Goal: Task Accomplishment & Management: Use online tool/utility

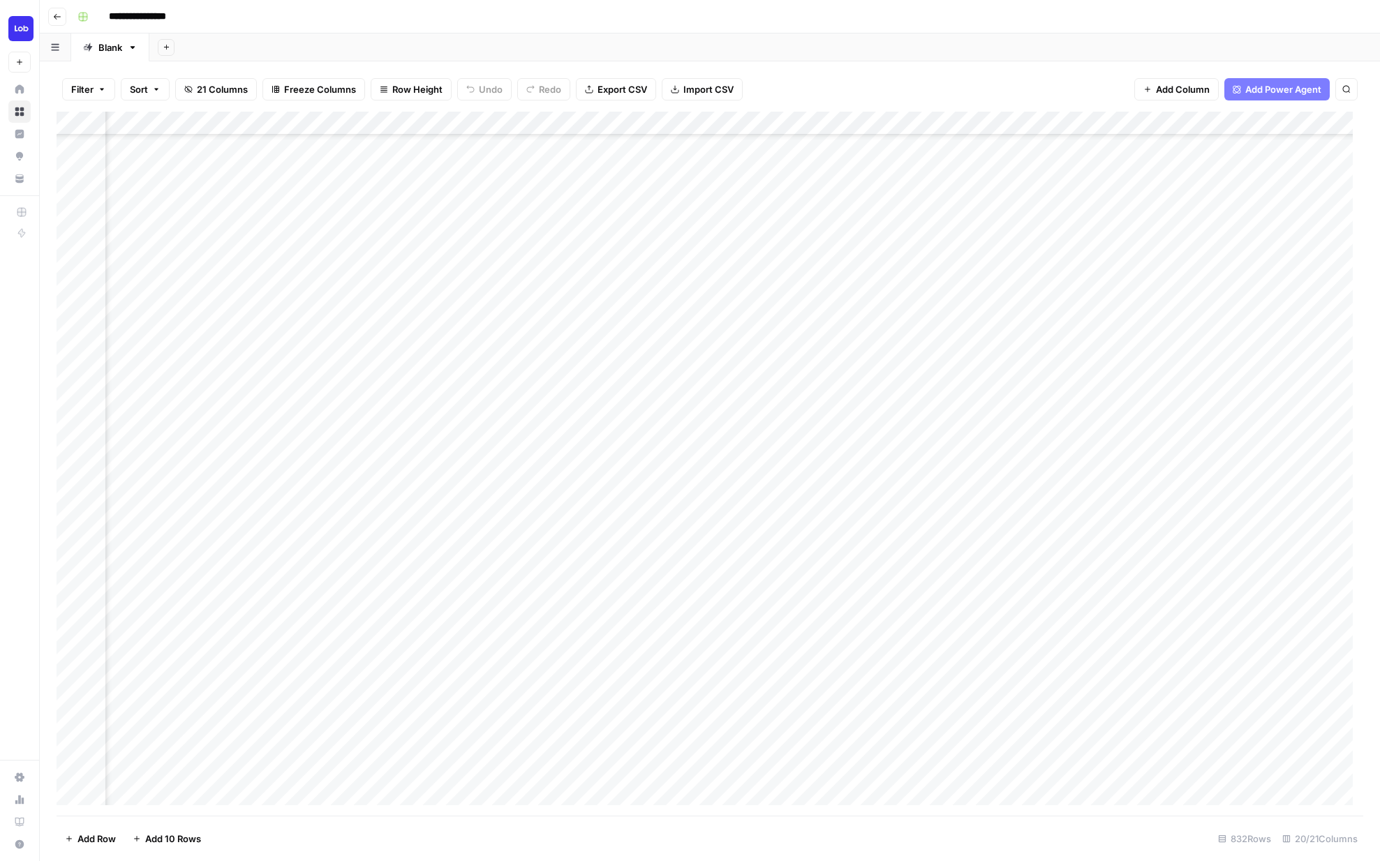
scroll to position [641, 1814]
click at [979, 262] on div "Add Column" at bounding box center [710, 464] width 1306 height 704
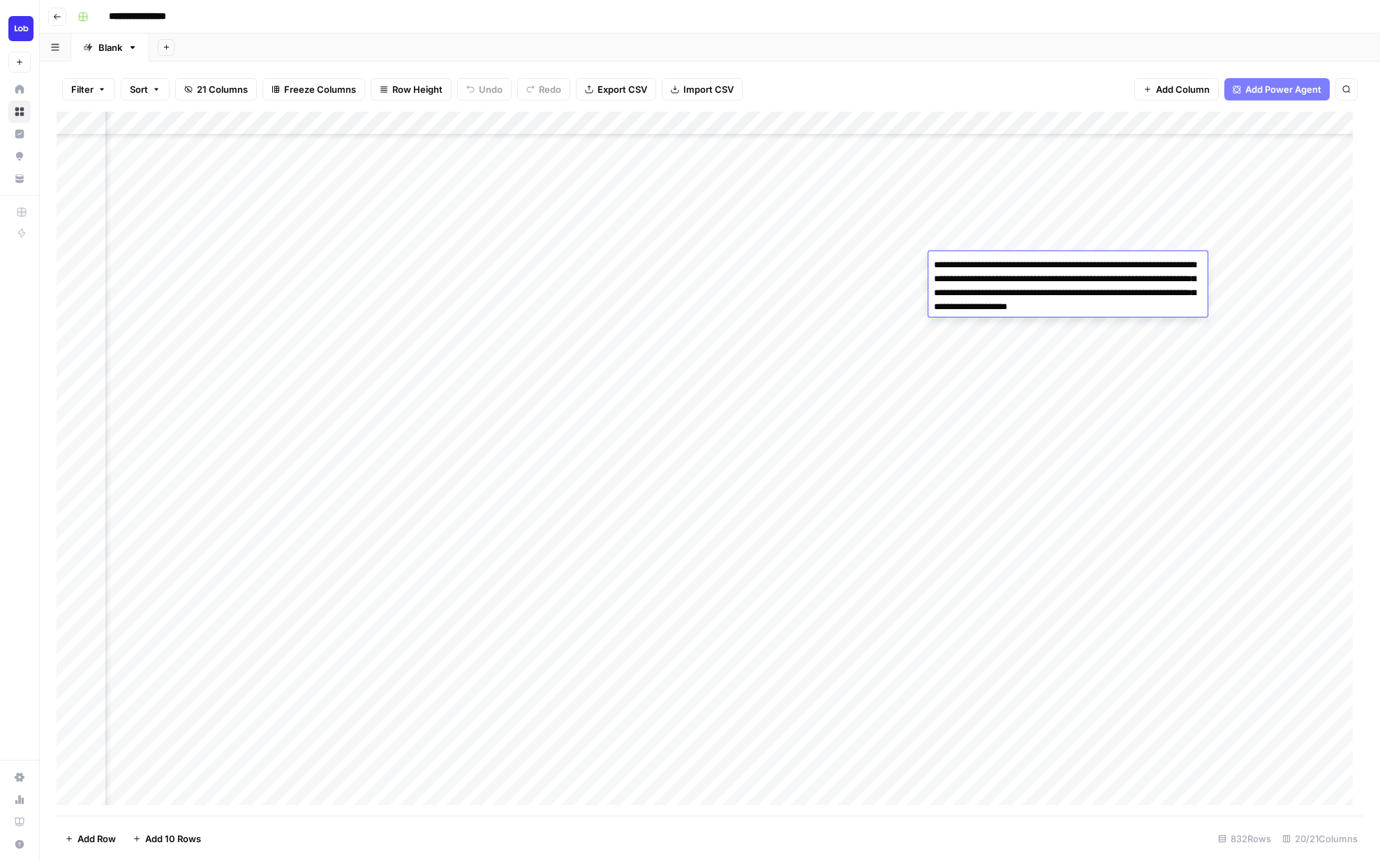
click at [979, 262] on body "**********" at bounding box center [690, 430] width 1380 height 861
click at [719, 257] on div "Add Column" at bounding box center [710, 464] width 1306 height 704
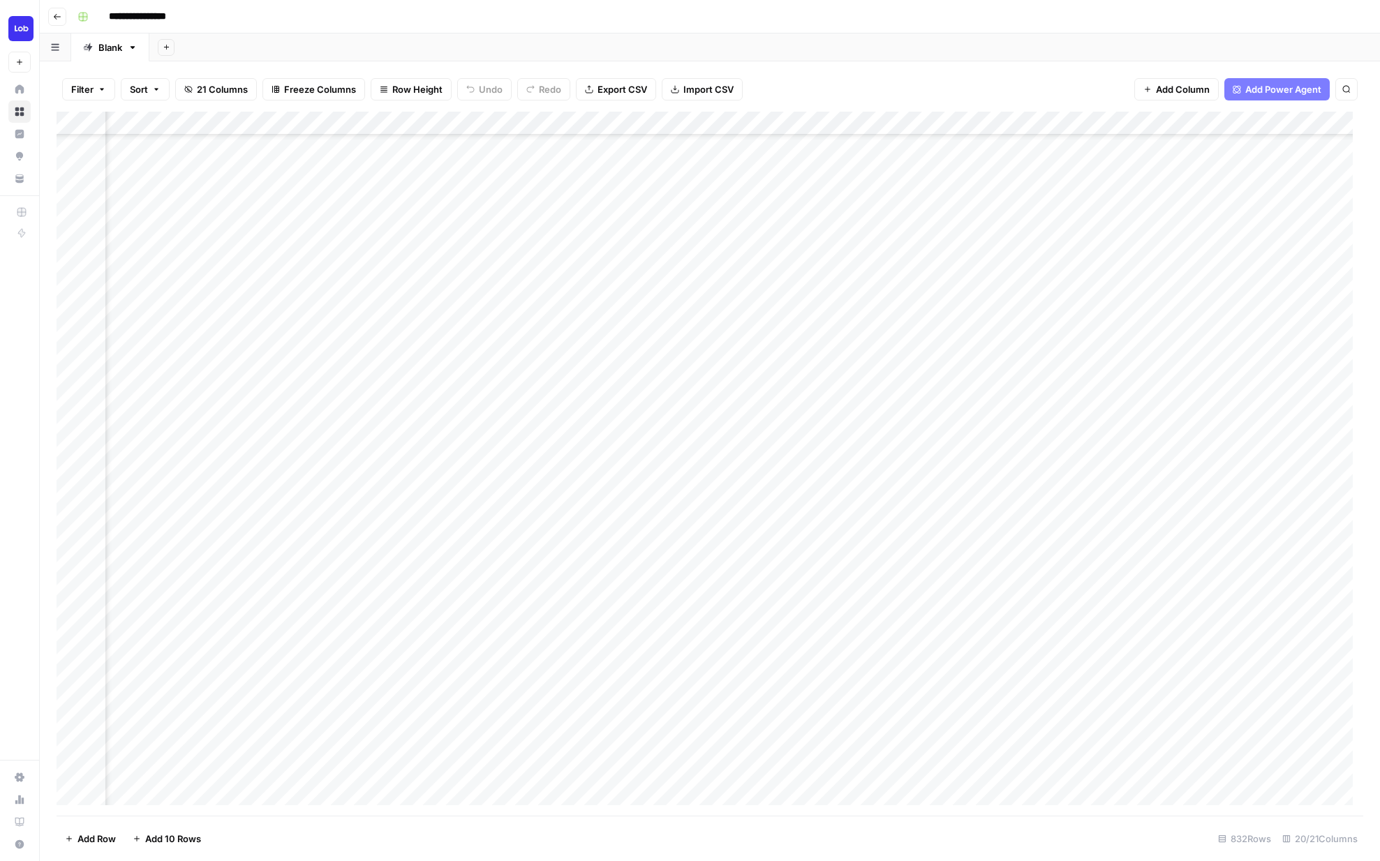
scroll to position [641, 0]
click at [361, 257] on div "Add Column" at bounding box center [710, 464] width 1306 height 704
click at [578, 264] on div "Add Column" at bounding box center [710, 464] width 1306 height 704
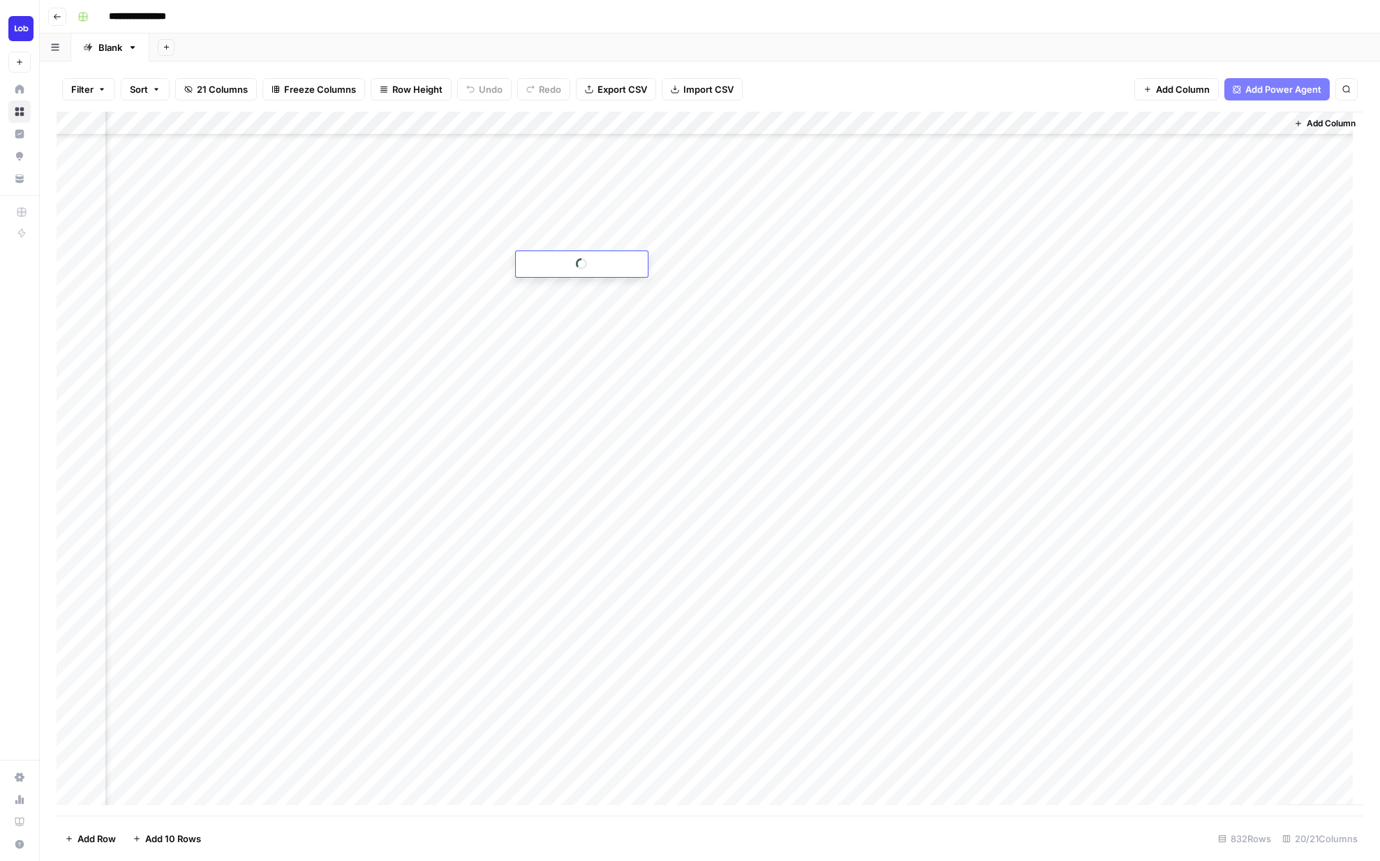
click at [578, 264] on icon at bounding box center [581, 263] width 11 height 11
click at [1050, 285] on div "Add Column" at bounding box center [710, 464] width 1306 height 704
click at [1098, 261] on div "Add Column" at bounding box center [710, 464] width 1306 height 704
click at [58, 17] on icon "button" at bounding box center [57, 17] width 8 height 8
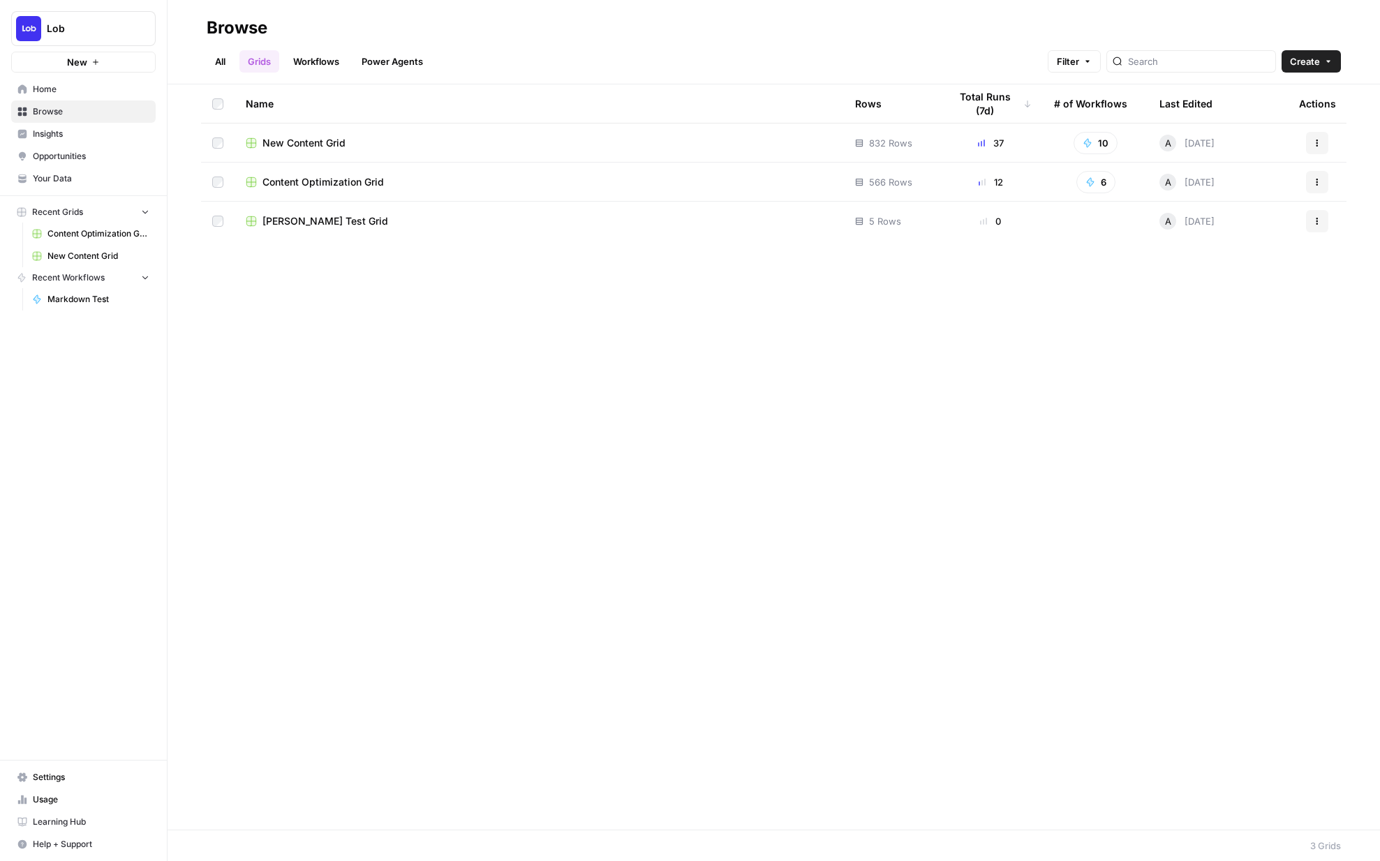
click at [98, 234] on span "Content Optimization Grid" at bounding box center [98, 233] width 102 height 13
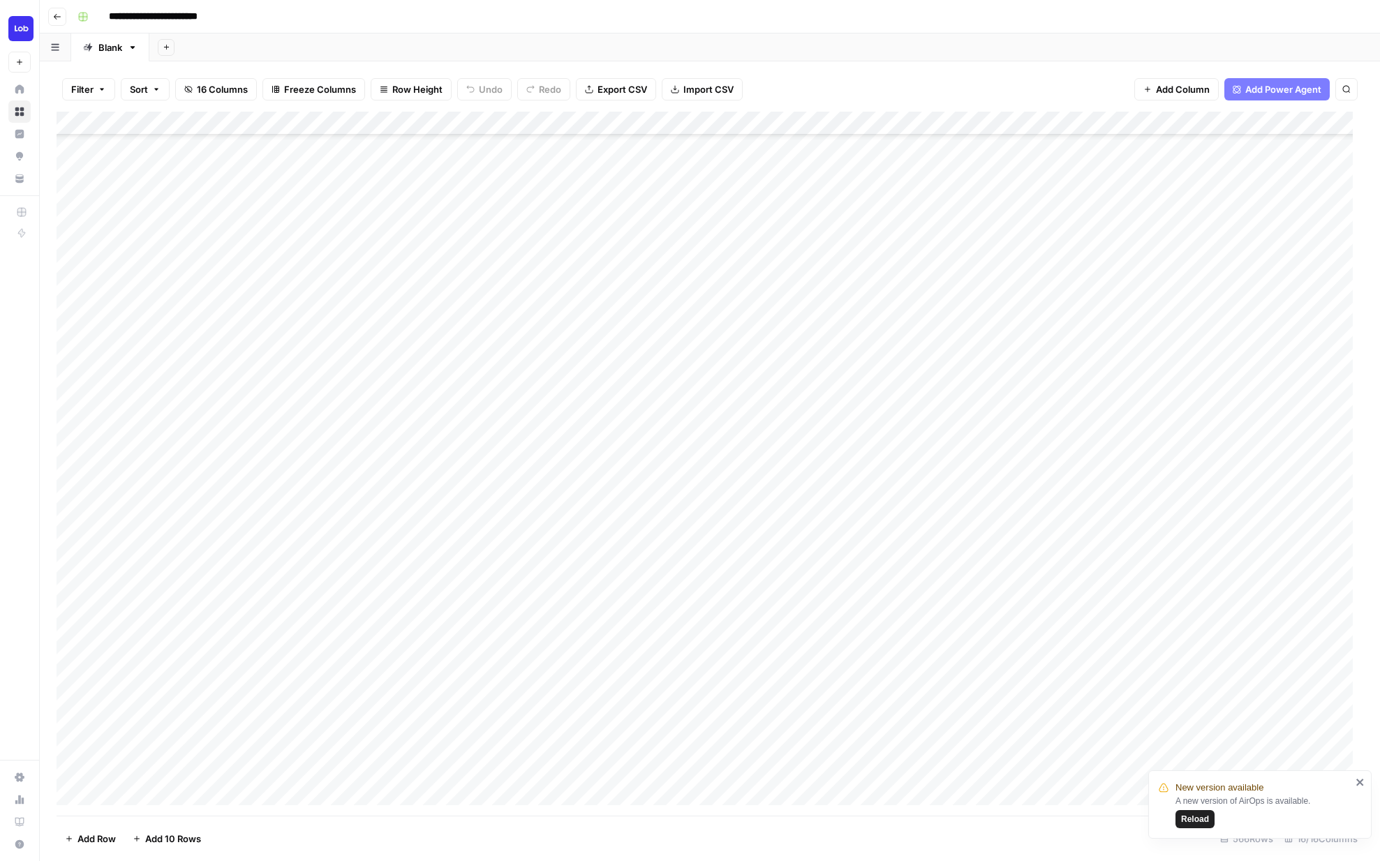
scroll to position [450, 0]
click at [266, 194] on div "Add Column" at bounding box center [710, 464] width 1306 height 704
click at [61, 19] on icon "button" at bounding box center [57, 17] width 8 height 8
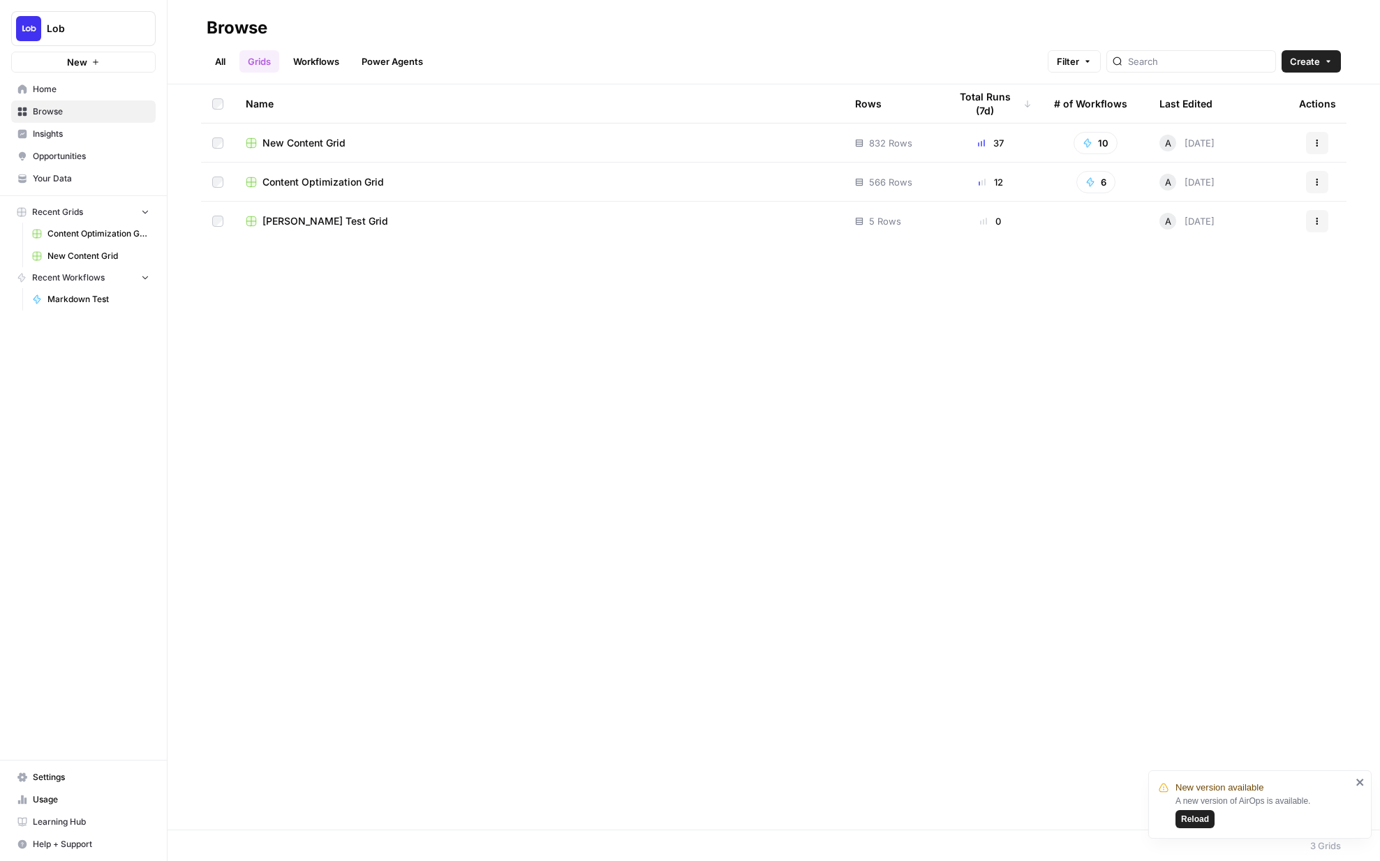
click at [353, 179] on span "Content Optimization Grid" at bounding box center [322, 182] width 121 height 14
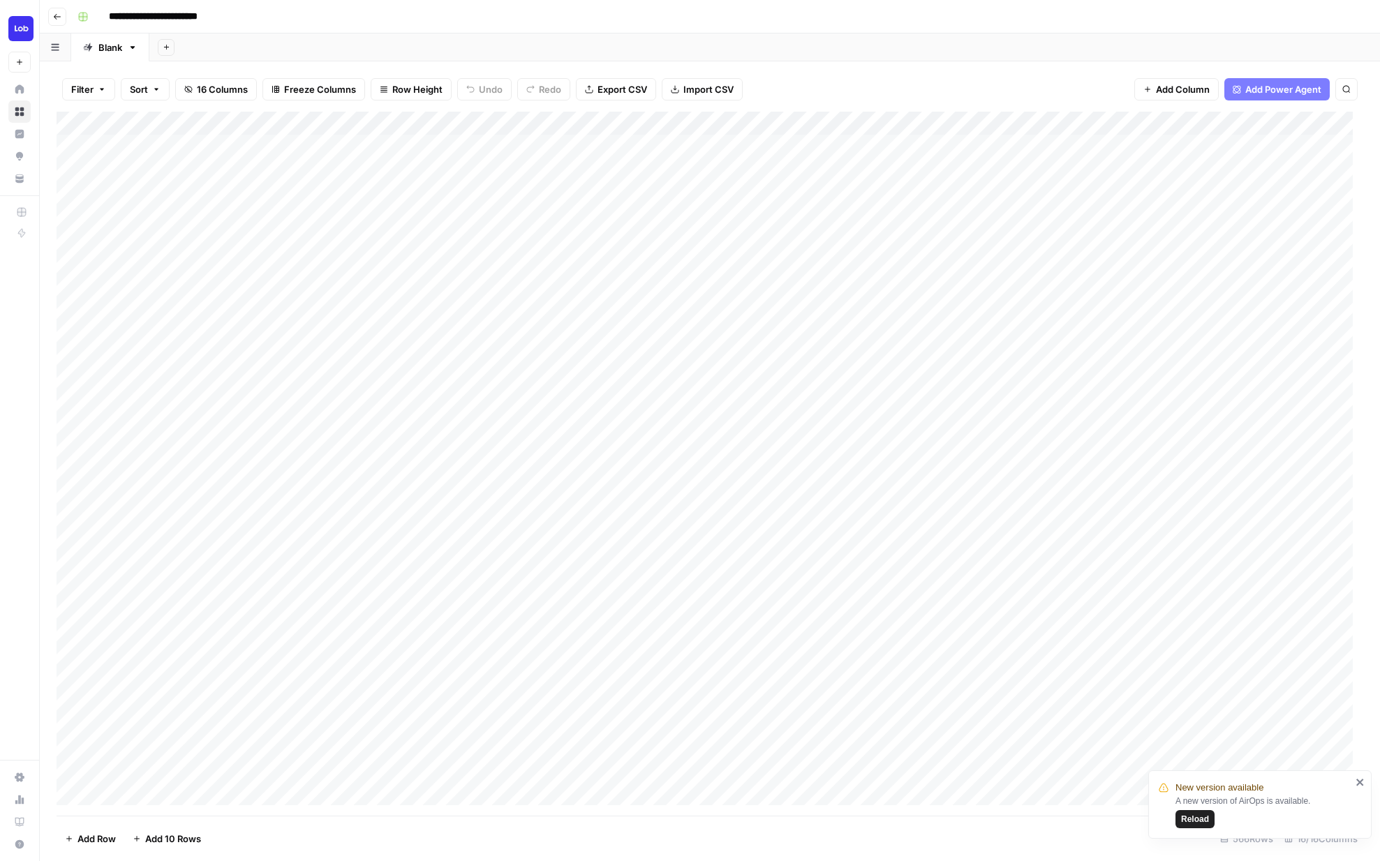
click at [55, 17] on icon "button" at bounding box center [57, 17] width 7 height 6
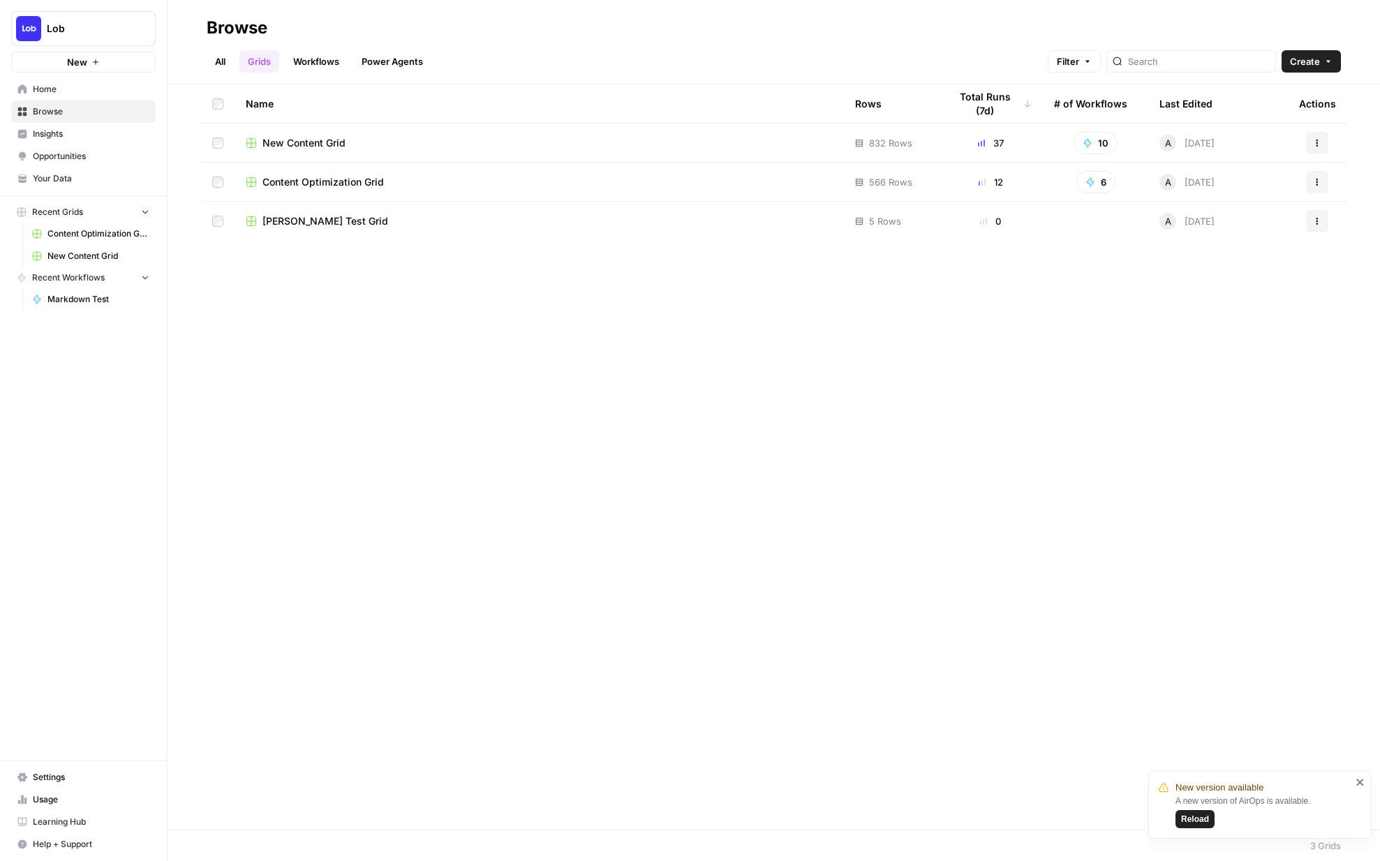
click at [271, 144] on span "New Content Grid" at bounding box center [303, 143] width 83 height 14
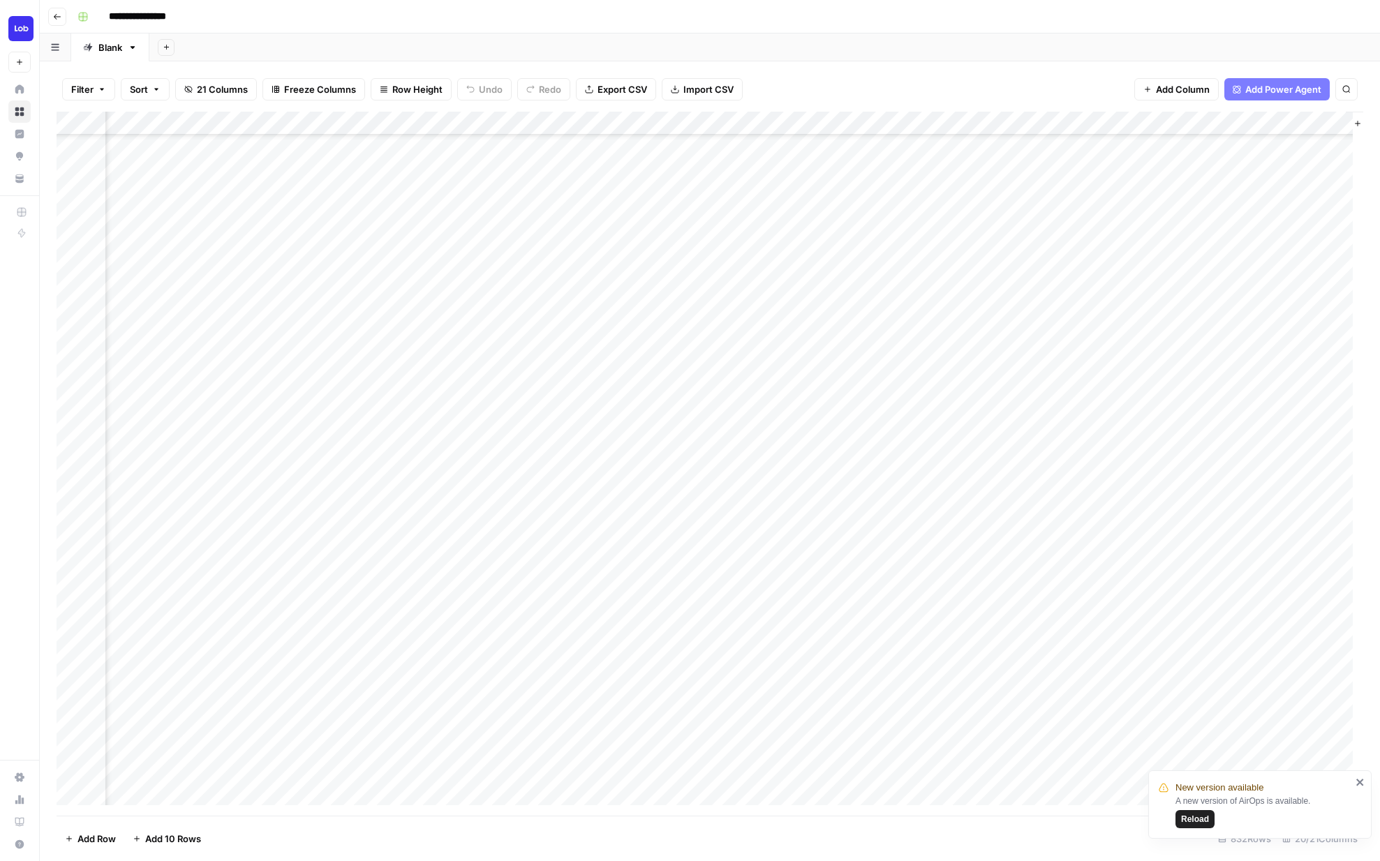
scroll to position [638, 1971]
click at [830, 269] on div "Add Column" at bounding box center [710, 464] width 1306 height 704
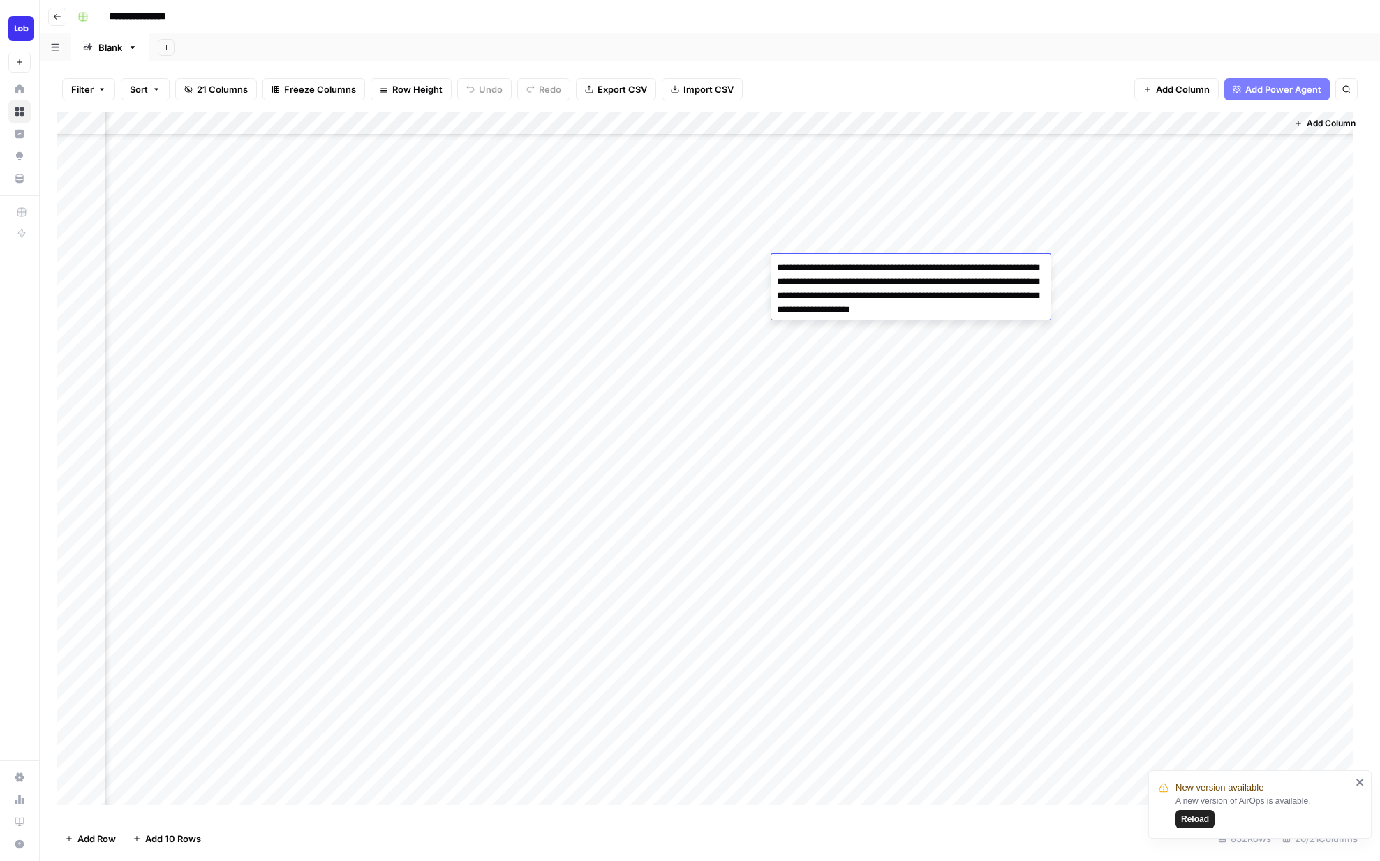
click at [830, 269] on textarea "**********" at bounding box center [910, 288] width 279 height 61
click at [837, 268] on textarea "**********" at bounding box center [910, 288] width 279 height 61
drag, startPoint x: 830, startPoint y: 267, endPoint x: 821, endPoint y: 282, distance: 17.5
click at [821, 282] on textarea "**********" at bounding box center [910, 288] width 279 height 61
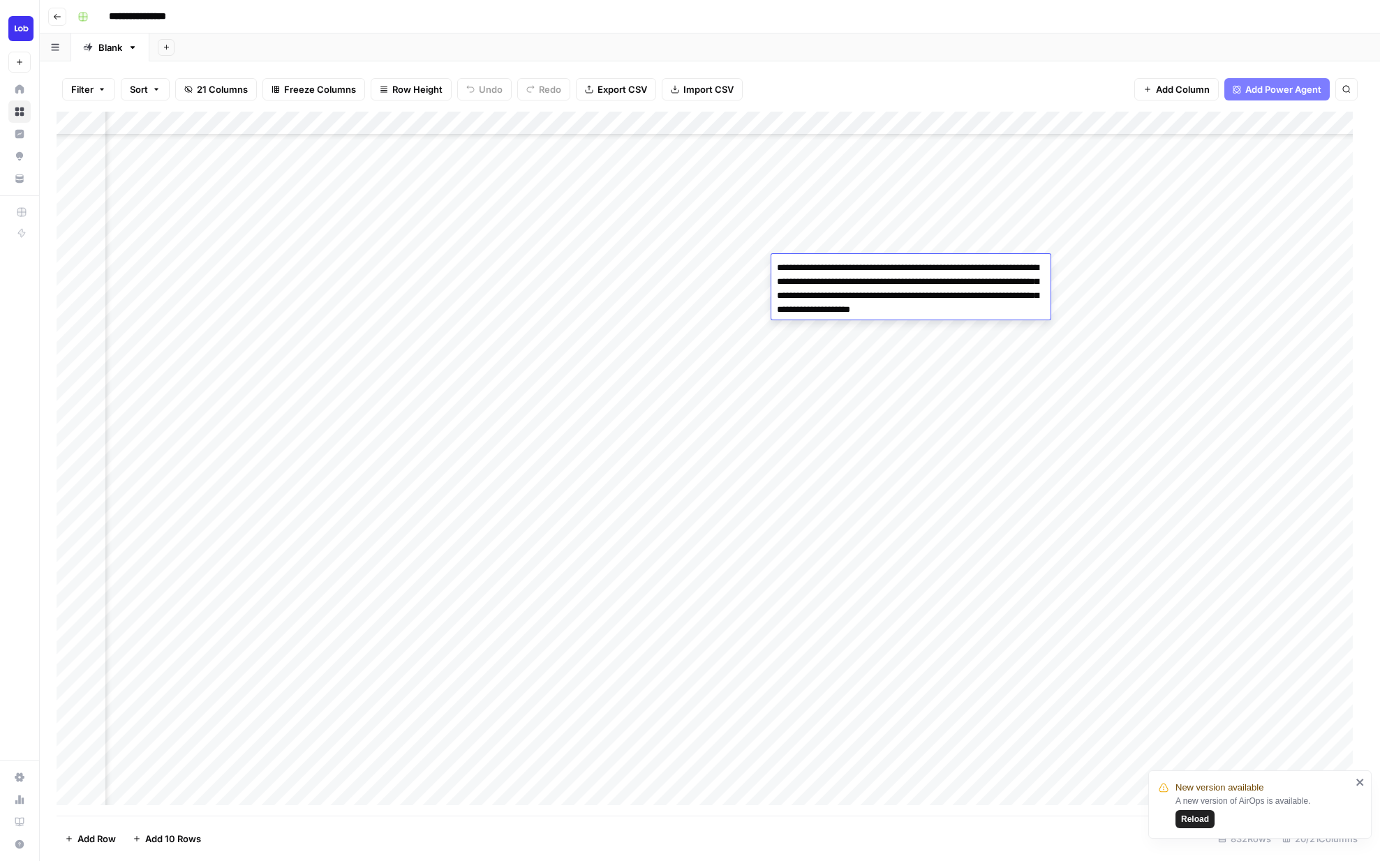
click at [724, 264] on div "Add Column" at bounding box center [710, 464] width 1306 height 704
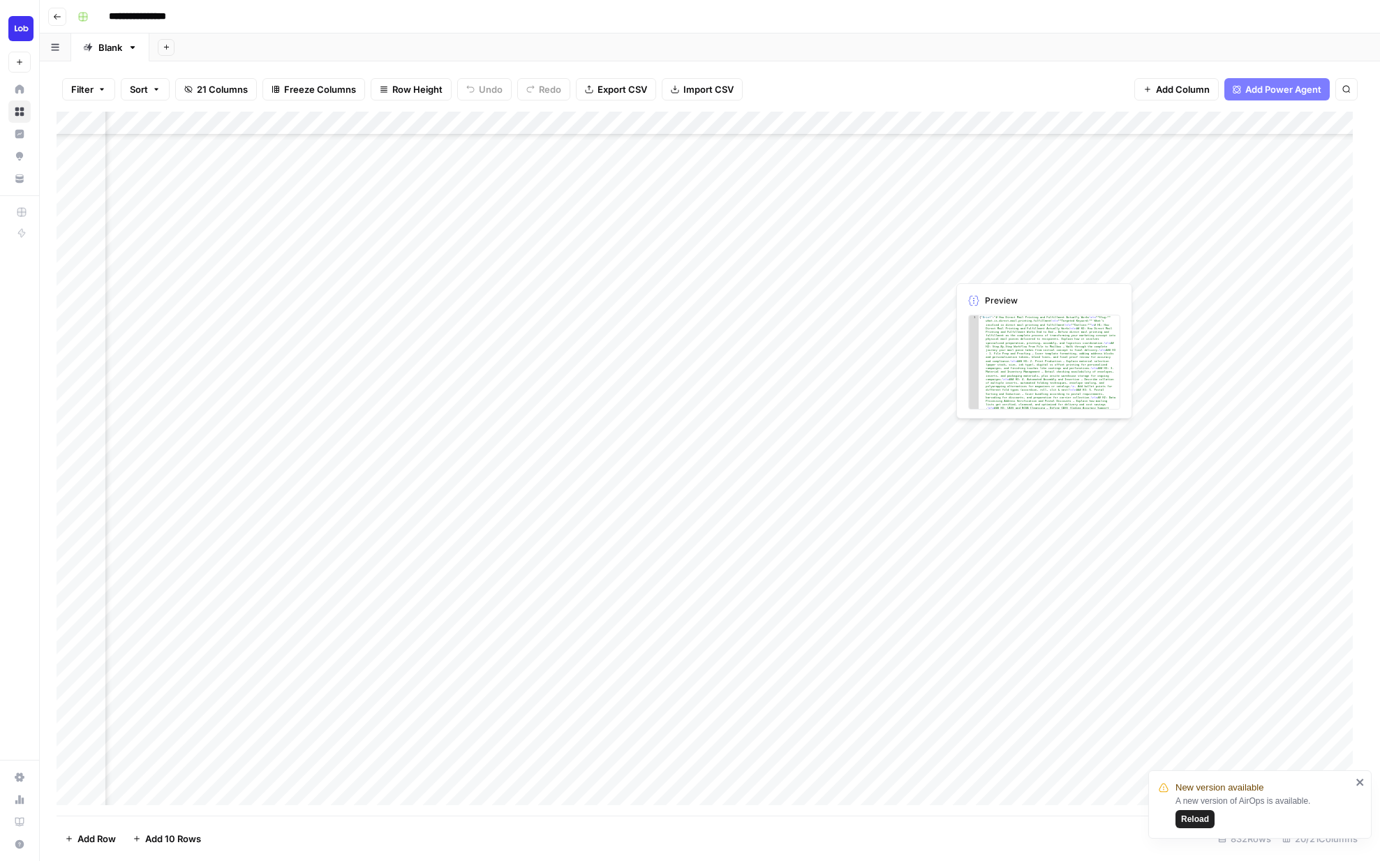
scroll to position [638, 614]
click at [1045, 267] on div "Add Column" at bounding box center [710, 464] width 1306 height 704
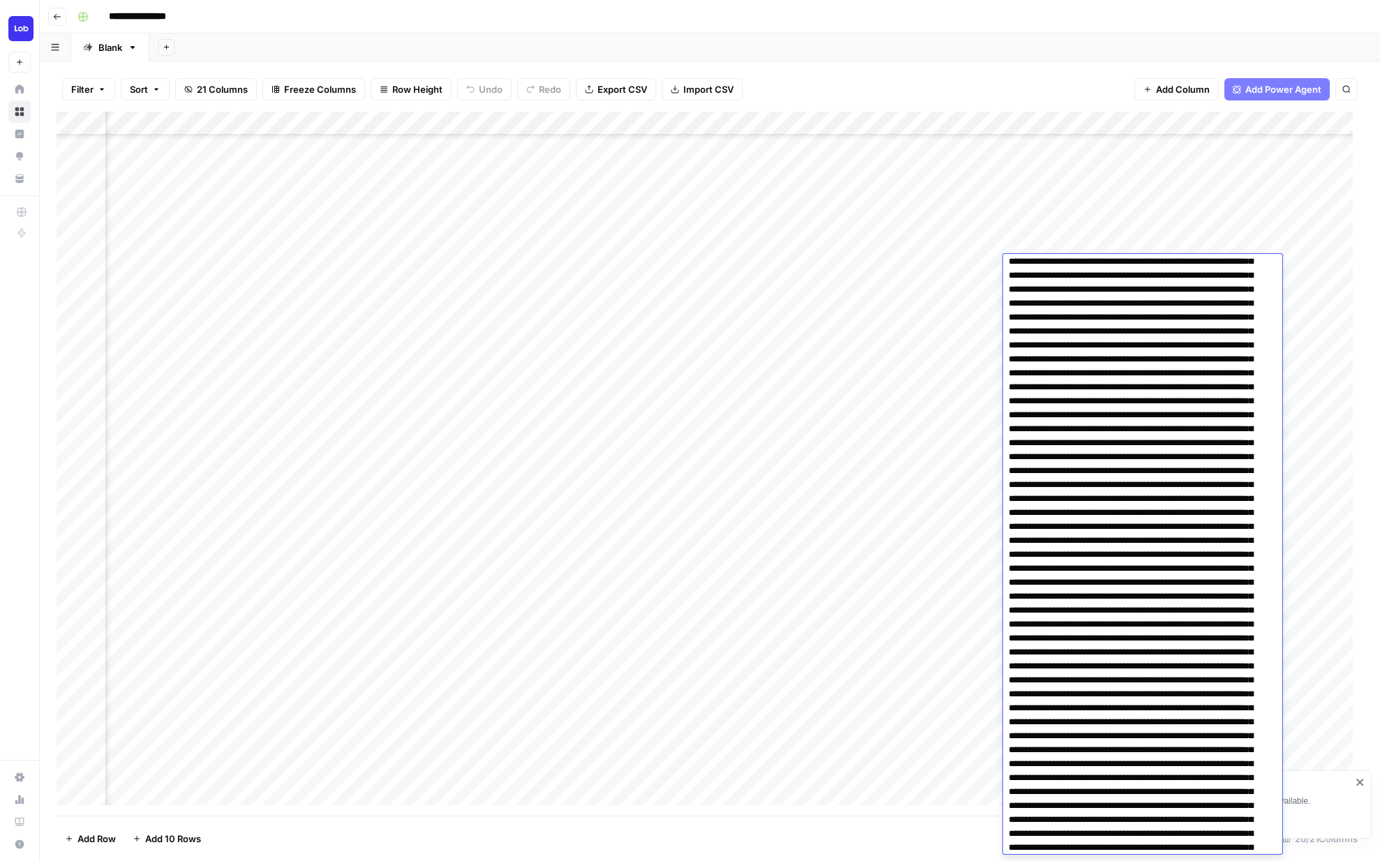
scroll to position [0, 0]
drag, startPoint x: 1066, startPoint y: 267, endPoint x: 1072, endPoint y: 278, distance: 12.6
click at [298, 264] on div "Add Column" at bounding box center [710, 464] width 1306 height 704
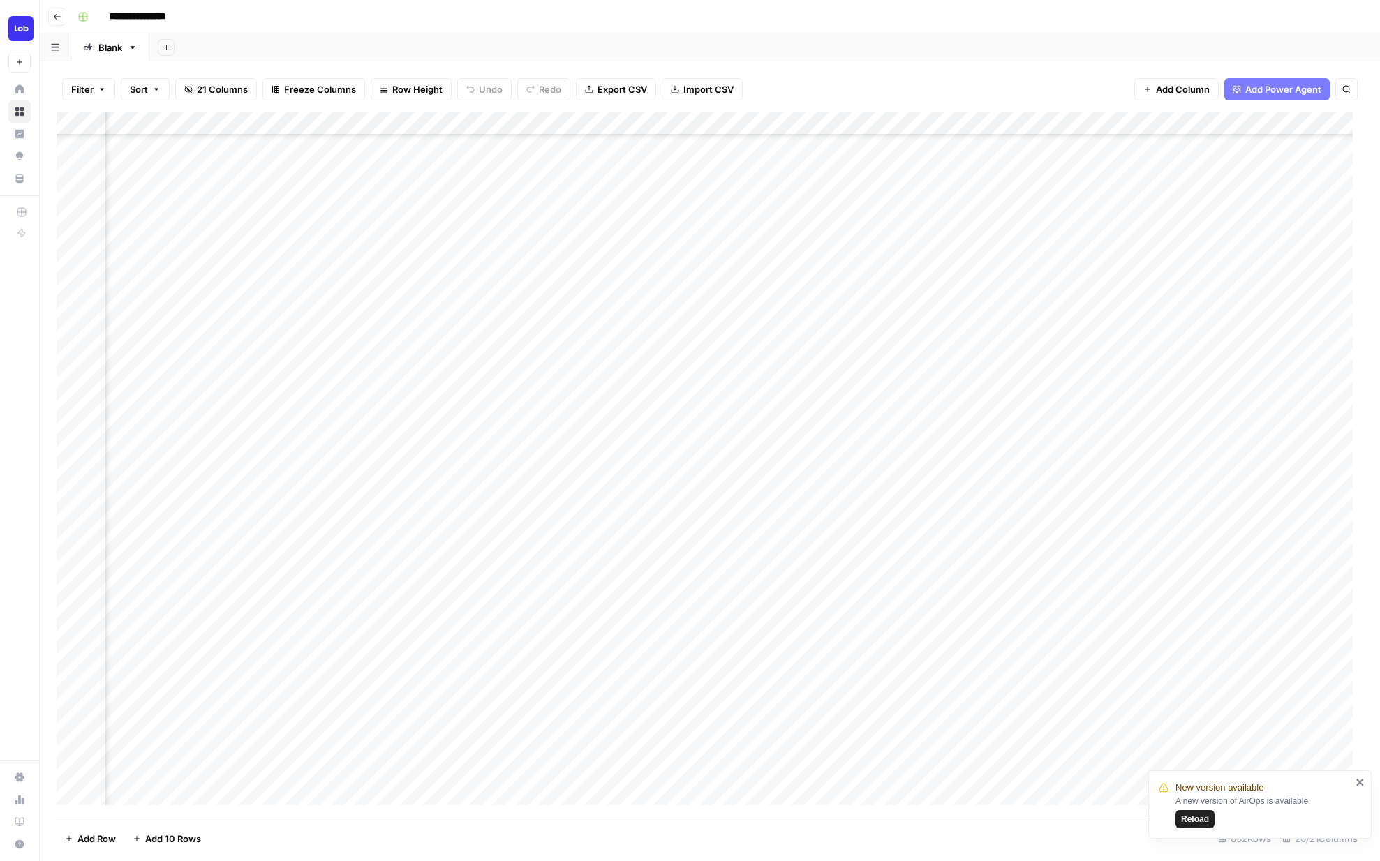
scroll to position [638, 0]
click at [54, 17] on icon "button" at bounding box center [57, 17] width 8 height 8
